Goal: Task Accomplishment & Management: Manage account settings

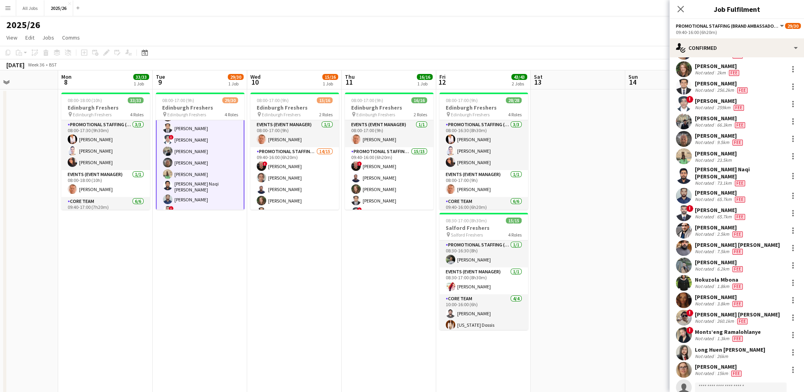
scroll to position [35, 0]
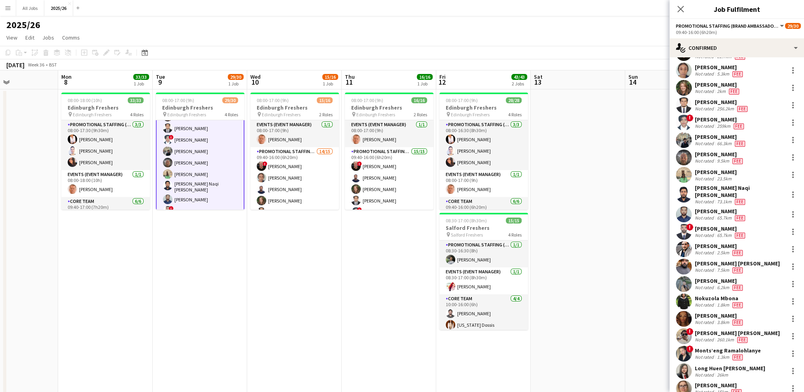
click at [707, 225] on div "[PERSON_NAME]" at bounding box center [721, 228] width 52 height 7
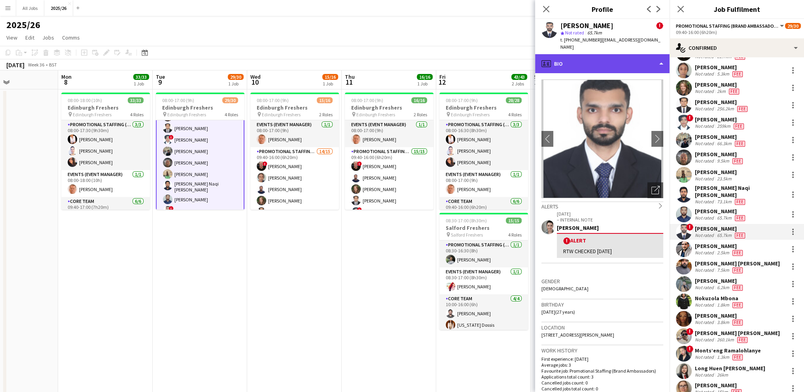
click at [583, 58] on div "profile Bio" at bounding box center [602, 63] width 134 height 19
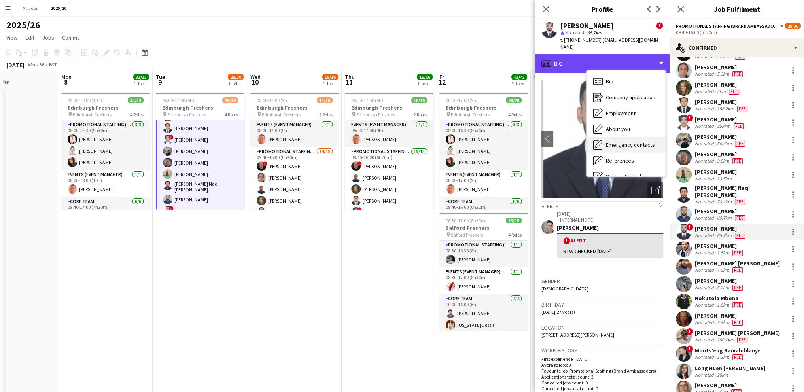
scroll to position [79, 0]
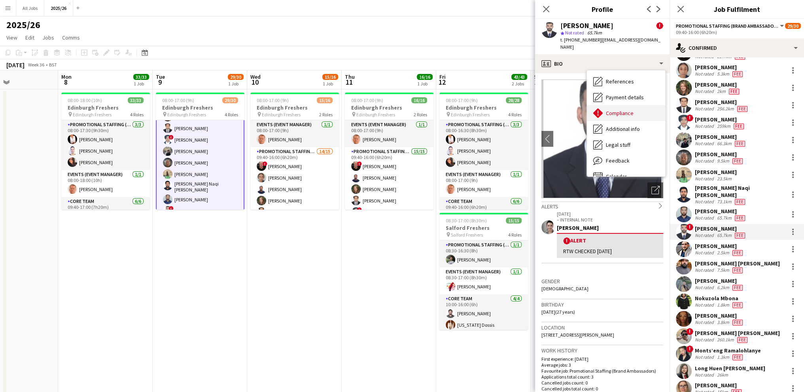
click at [614, 115] on span "Compliance" at bounding box center [620, 113] width 28 height 7
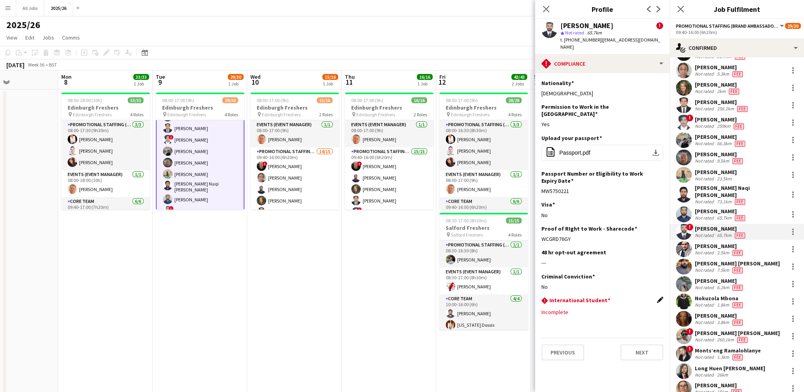
click at [659, 297] on app-icon "Edit this field" at bounding box center [660, 300] width 6 height 6
click at [549, 343] on button "Save" at bounding box center [550, 349] width 19 height 13
click at [658, 320] on app-icon "Edit this field" at bounding box center [660, 323] width 6 height 6
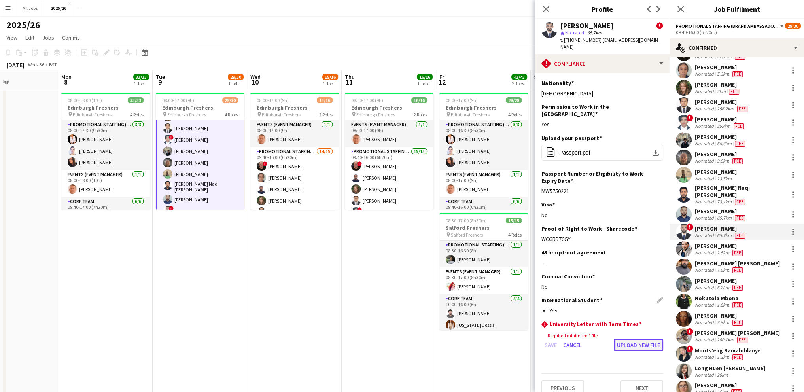
click at [630, 339] on button "Upload new file" at bounding box center [638, 345] width 49 height 13
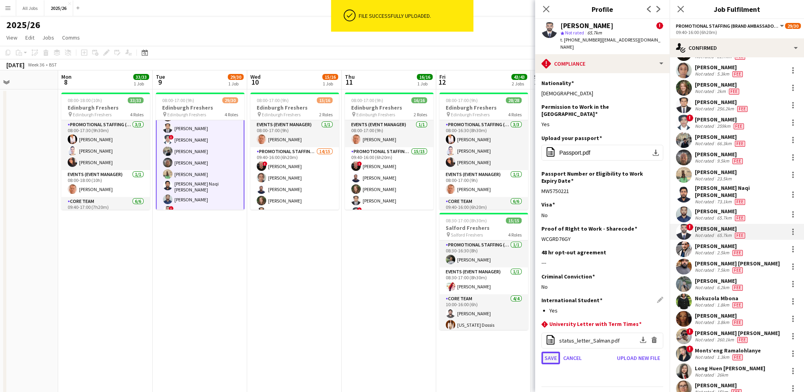
click at [549, 352] on button "Save" at bounding box center [550, 358] width 19 height 13
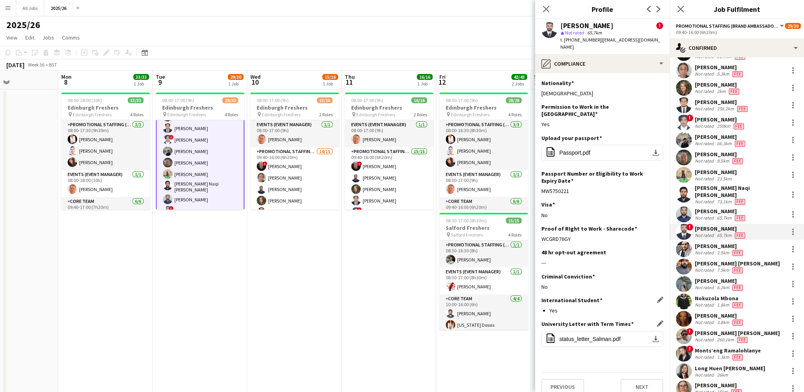
click at [291, 300] on app-date-cell "08:00-17:00 (9h) 15/16 Edinburgh Freshers pin Edinburgh Freshers 2 Roles Events…" at bounding box center [294, 397] width 95 height 617
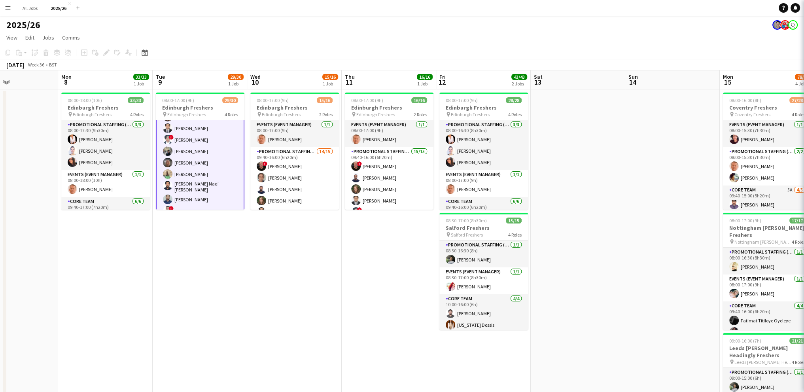
scroll to position [198, 0]
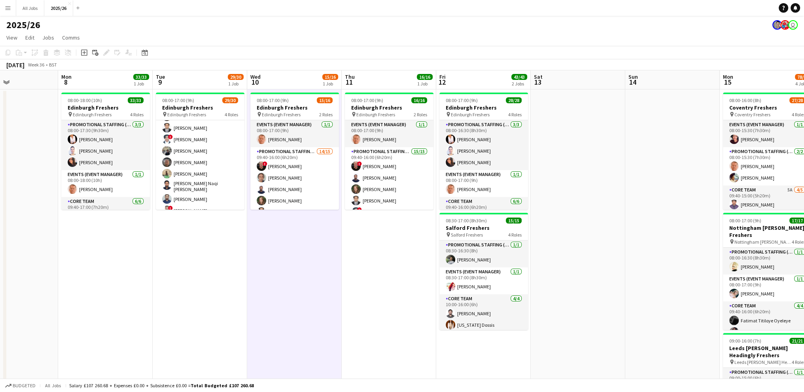
click at [519, 50] on app-toolbar "Copy Paste Paste Ctrl+V Paste with crew Ctrl+Shift+V Paste linked Job [GEOGRAPH…" at bounding box center [402, 52] width 804 height 13
